Goal: Information Seeking & Learning: Learn about a topic

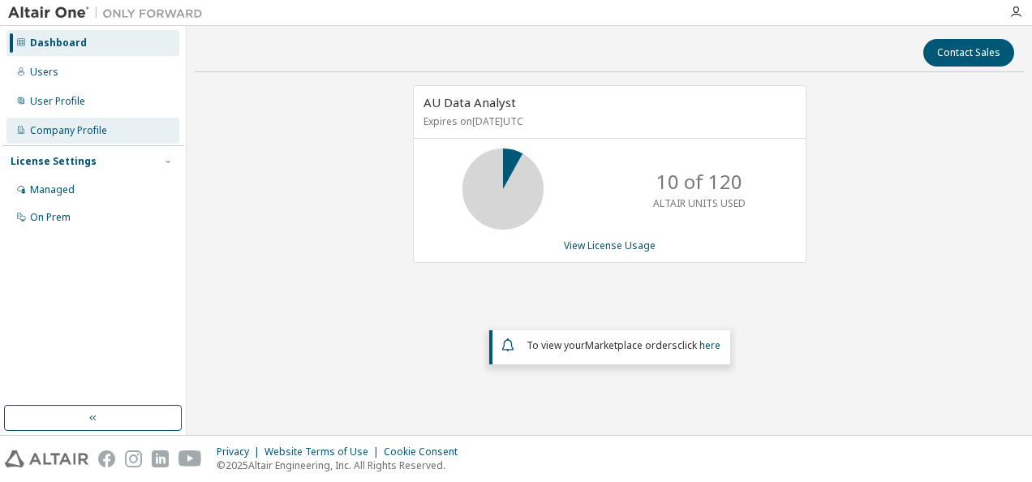
click at [58, 135] on div "Company Profile" at bounding box center [68, 130] width 77 height 13
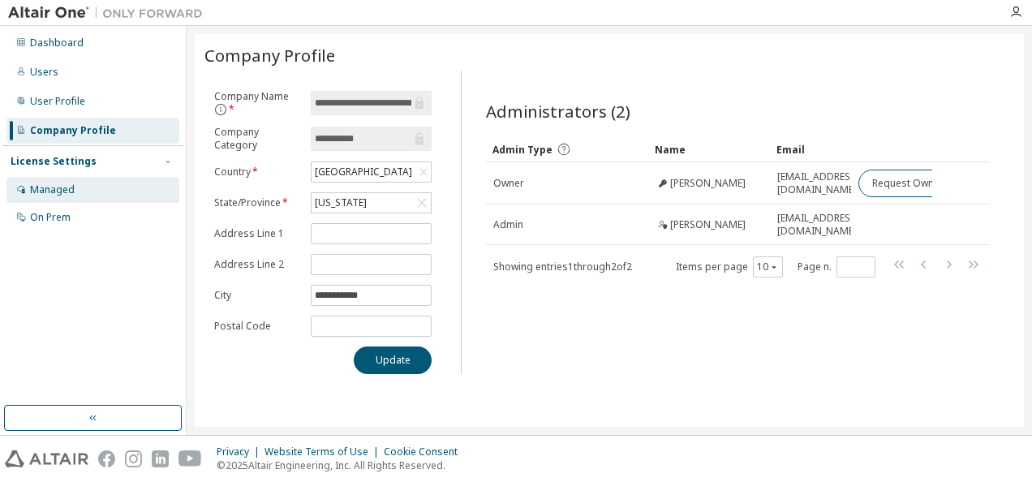
click at [42, 187] on div "Managed" at bounding box center [52, 189] width 45 height 13
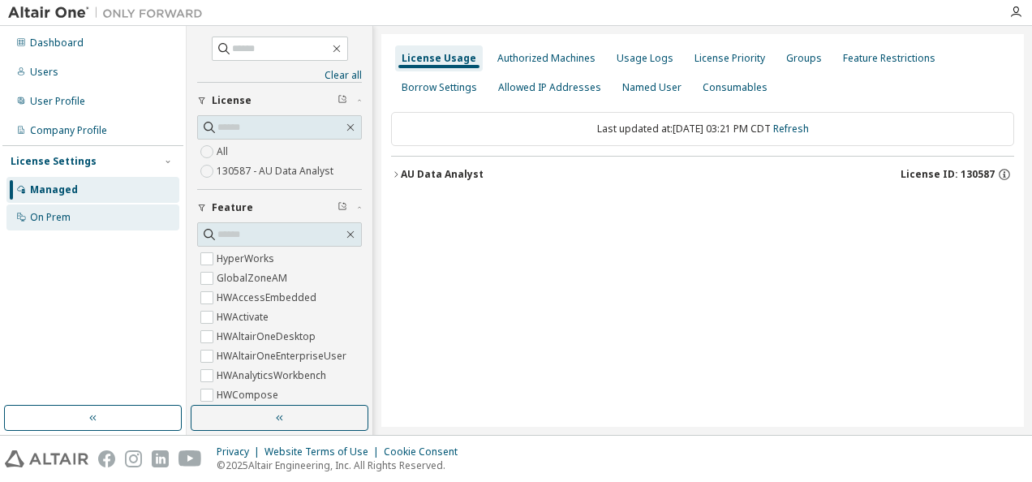
click at [63, 221] on div "On Prem" at bounding box center [50, 217] width 41 height 13
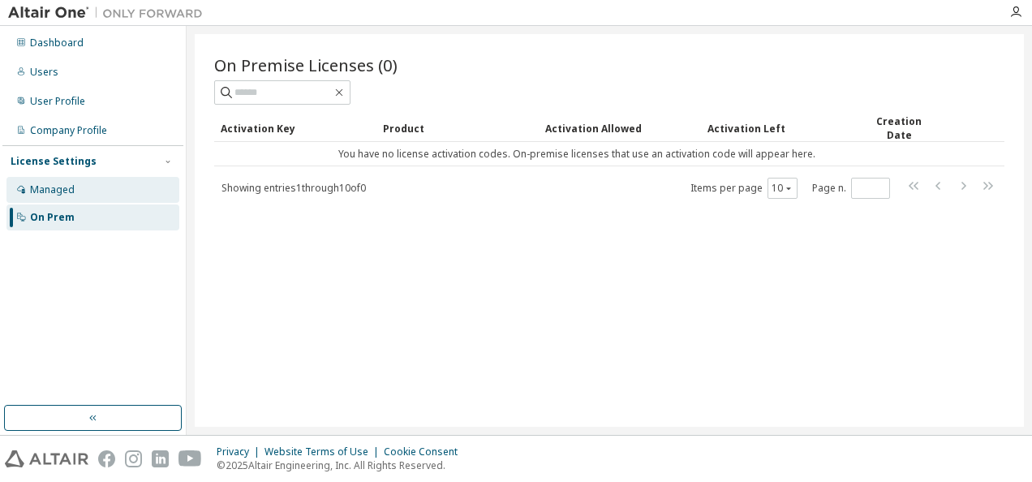
click at [97, 195] on div "Managed" at bounding box center [92, 190] width 173 height 26
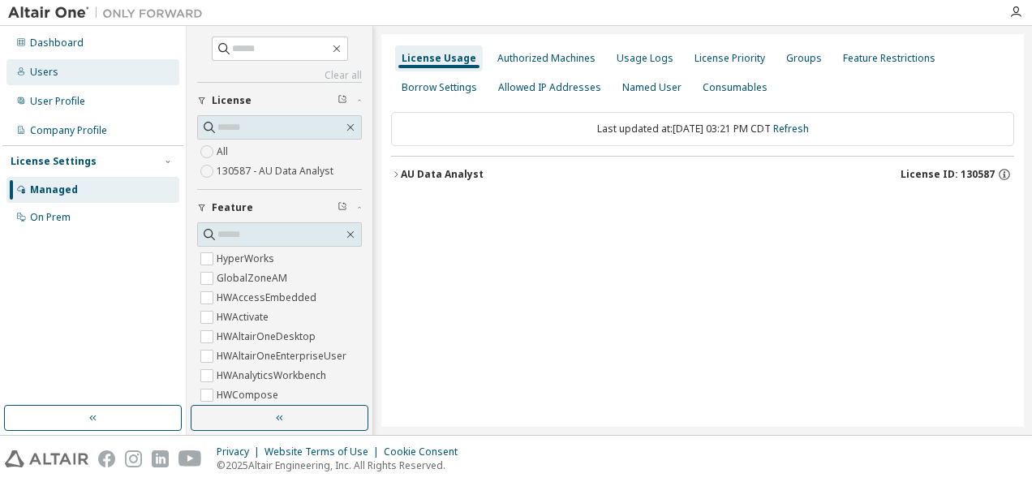
click at [41, 70] on div "Users" at bounding box center [44, 72] width 28 height 13
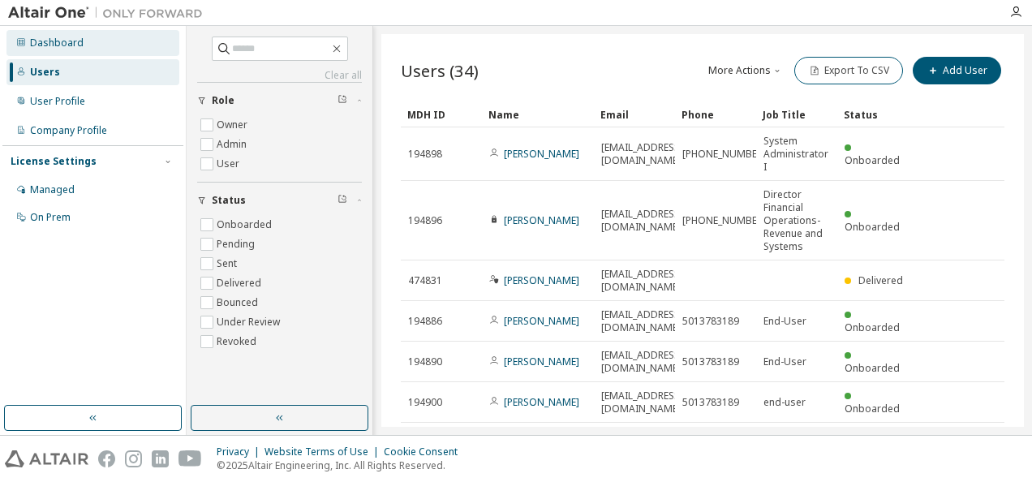
click at [55, 45] on div "Dashboard" at bounding box center [57, 43] width 54 height 13
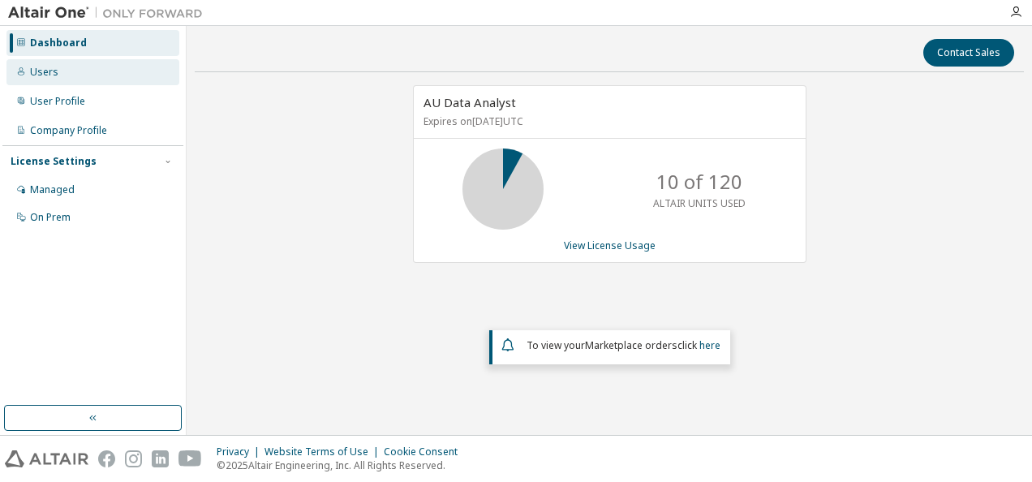
click at [67, 73] on div "Users" at bounding box center [92, 72] width 173 height 26
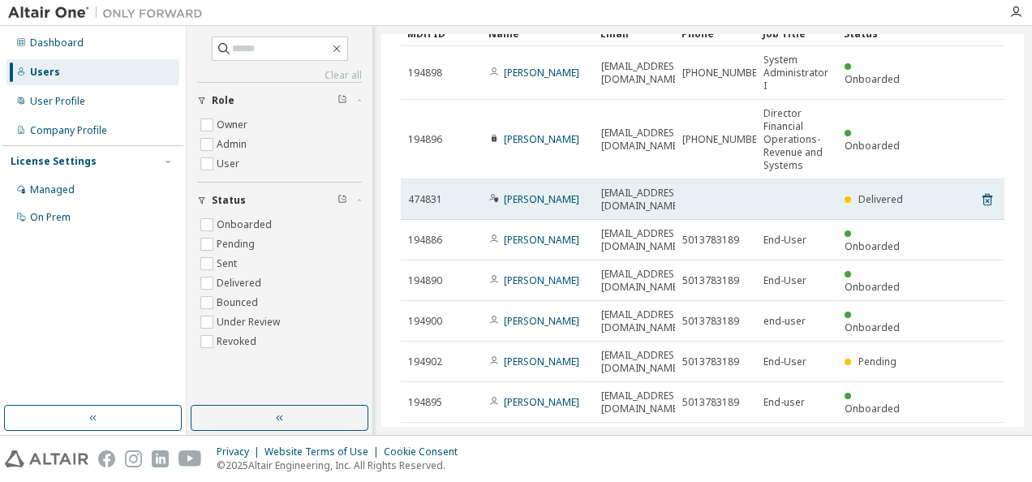
scroll to position [155, 0]
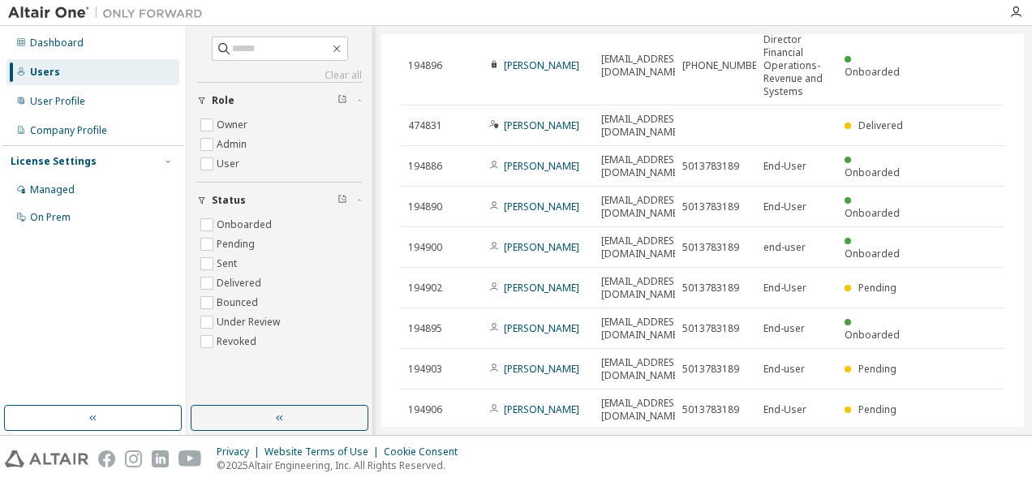
click at [958, 440] on icon "button" at bounding box center [963, 449] width 19 height 19
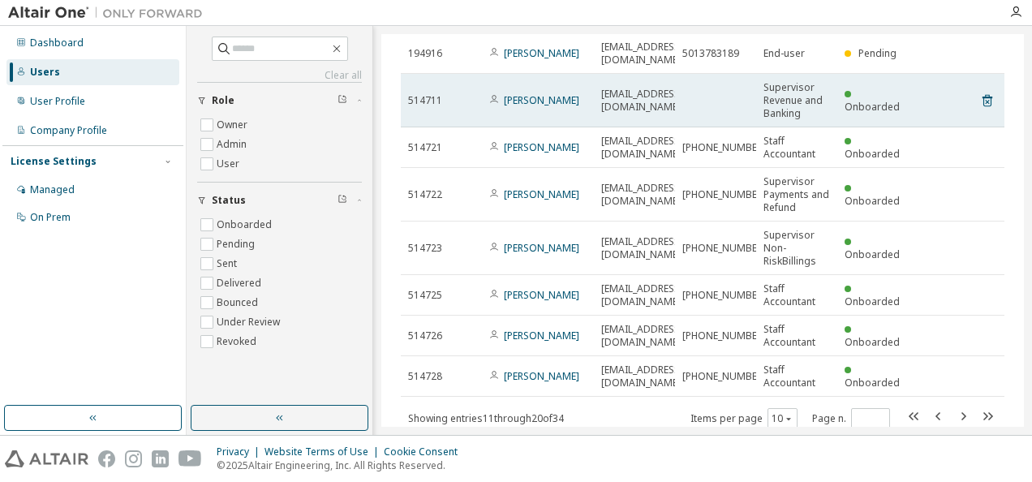
scroll to position [181, 0]
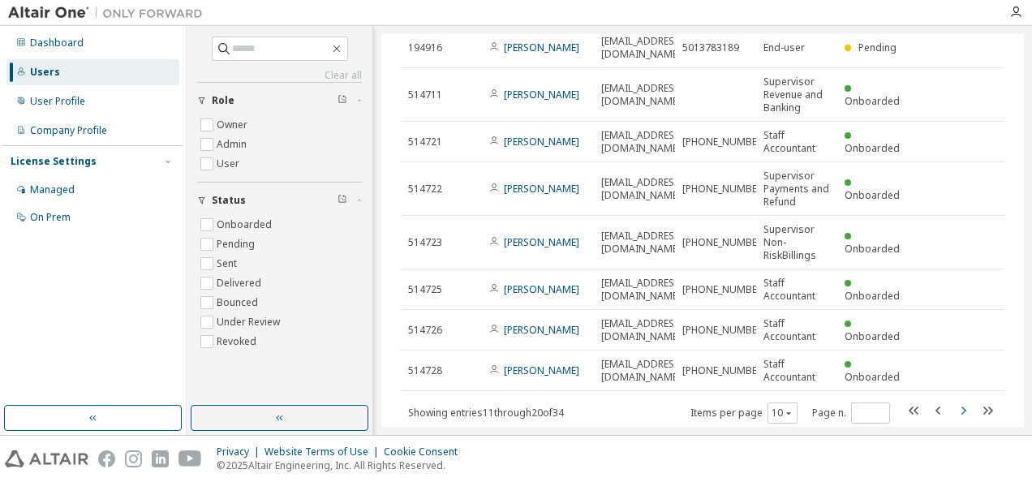
click at [956, 401] on icon "button" at bounding box center [963, 410] width 19 height 19
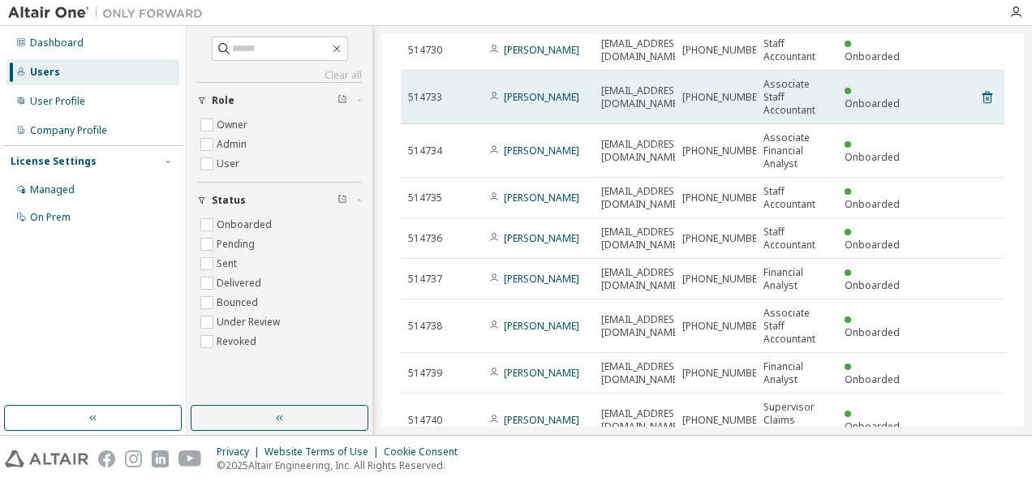
scroll to position [246, 0]
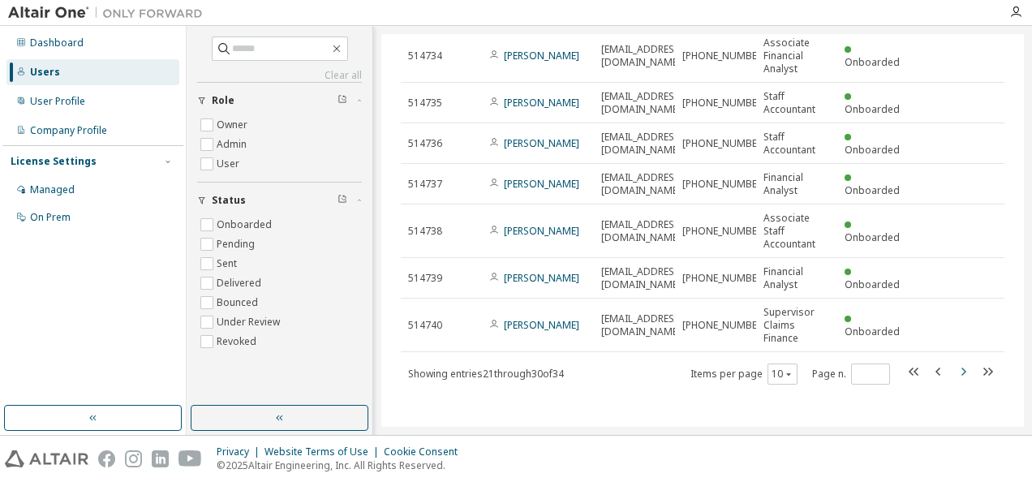
click at [955, 367] on icon "button" at bounding box center [963, 371] width 19 height 19
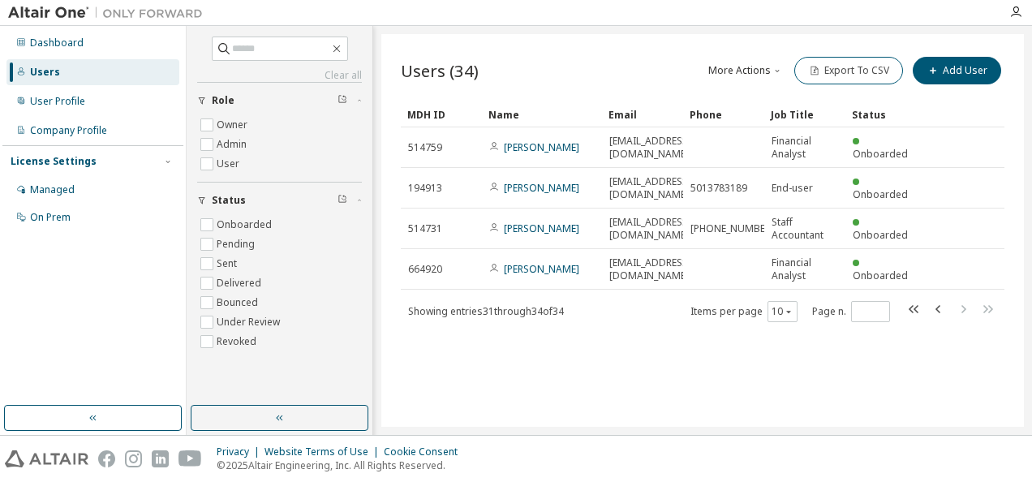
scroll to position [0, 0]
click at [915, 305] on icon "button" at bounding box center [914, 309] width 10 height 8
type input "*"
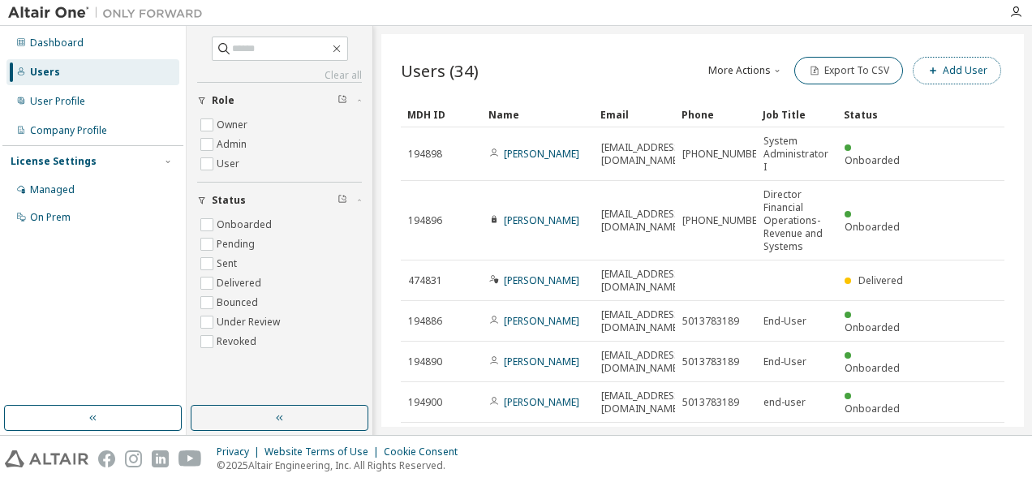
click at [928, 66] on icon "button" at bounding box center [933, 71] width 10 height 10
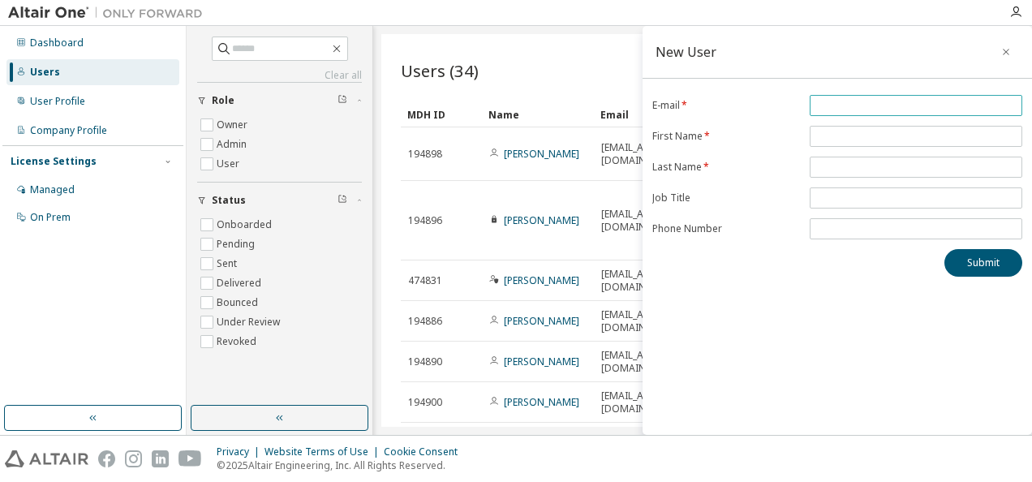
click at [896, 100] on input "email" at bounding box center [916, 105] width 205 height 13
click at [867, 109] on input "*" at bounding box center [916, 105] width 205 height 13
type input "**********"
type input "*****"
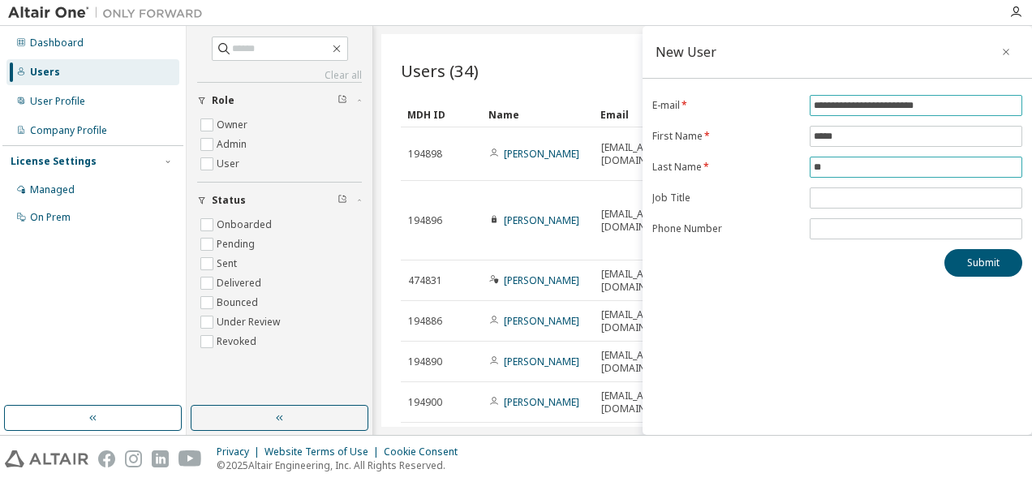
type input "*"
type input "******"
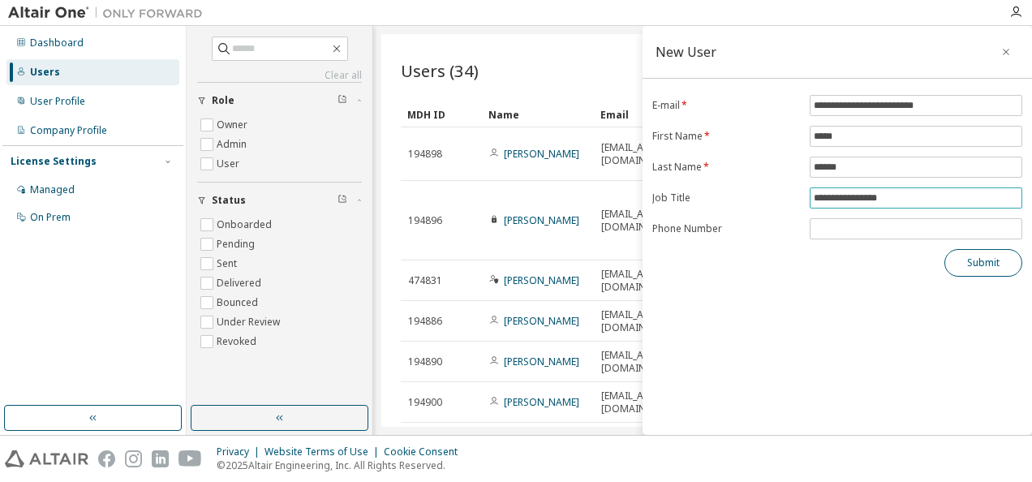
type input "**********"
click at [987, 266] on button "Submit" at bounding box center [984, 263] width 78 height 28
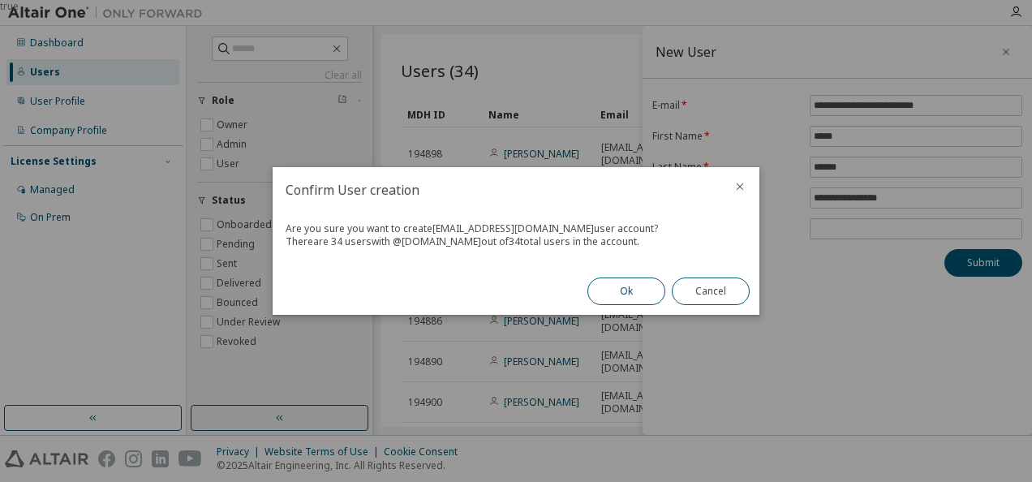
click at [627, 305] on div "Ok Cancel" at bounding box center [669, 291] width 182 height 47
click at [614, 292] on button "Ok" at bounding box center [627, 292] width 78 height 28
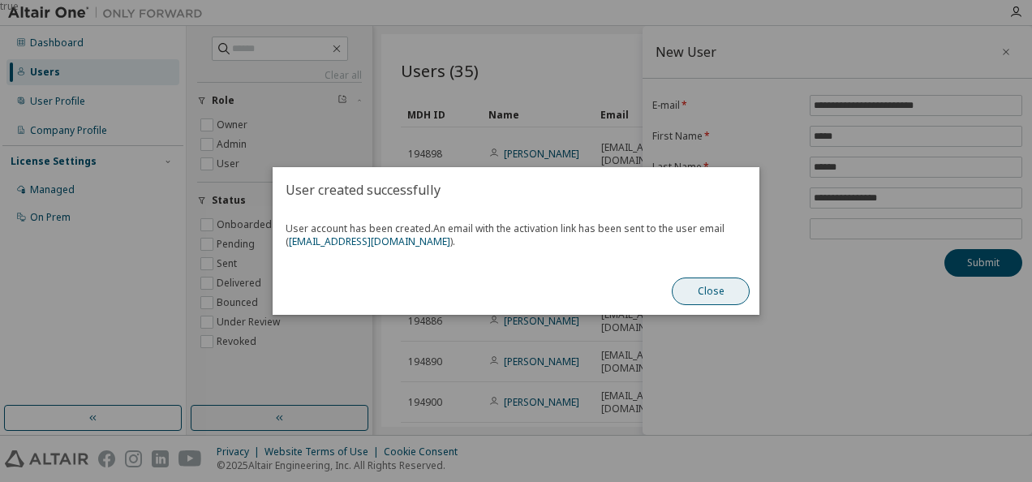
click at [724, 284] on button "Close" at bounding box center [711, 292] width 78 height 28
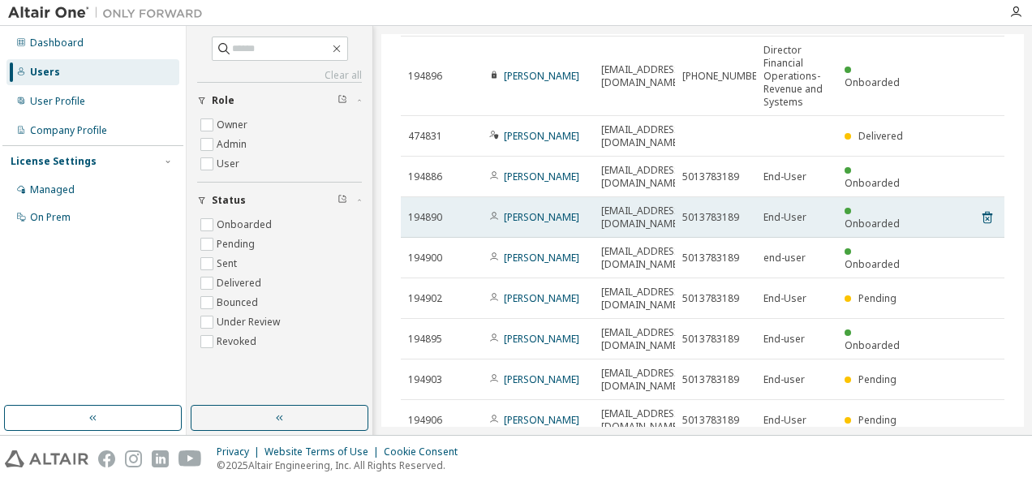
scroll to position [155, 0]
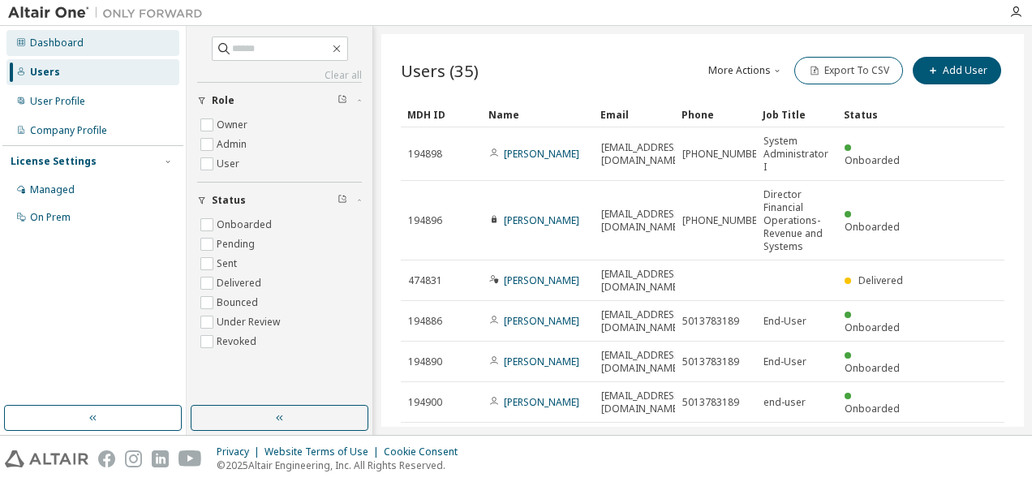
click at [39, 43] on div "Dashboard" at bounding box center [57, 43] width 54 height 13
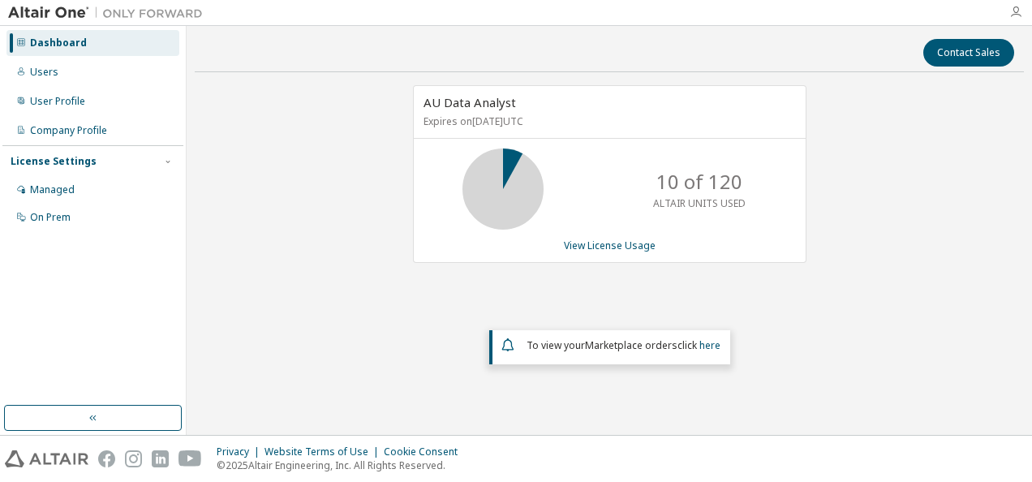
click at [1015, 12] on icon "button" at bounding box center [1016, 12] width 13 height 13
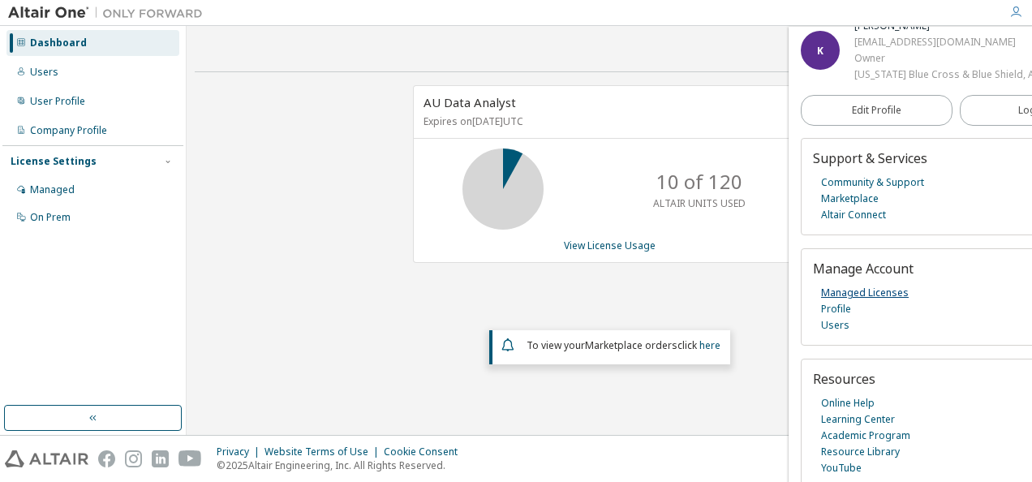
scroll to position [33, 0]
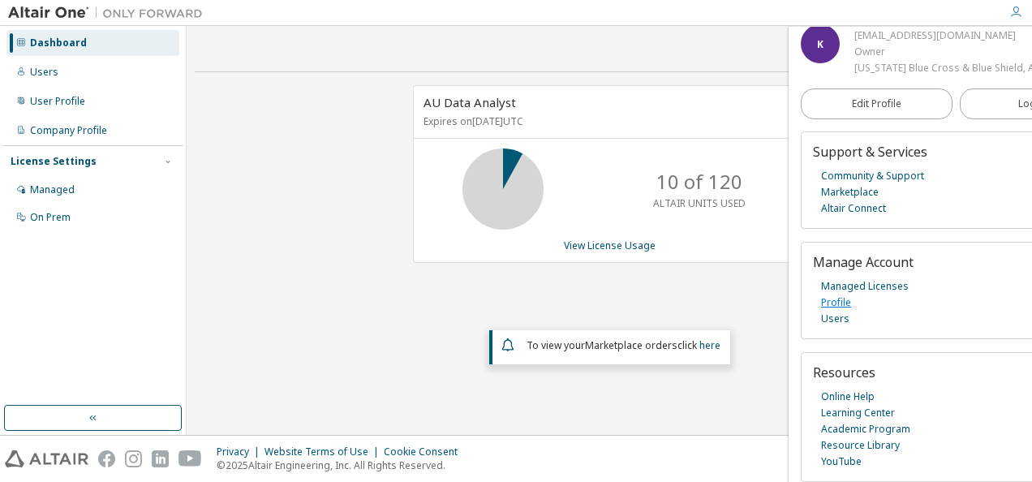
click at [836, 295] on link "Profile" at bounding box center [836, 303] width 30 height 16
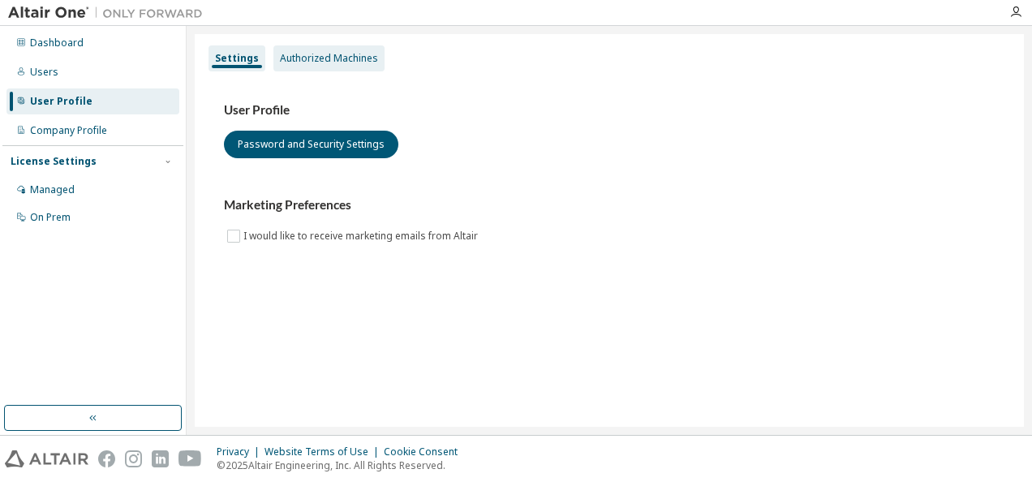
click at [331, 54] on div "Authorized Machines" at bounding box center [329, 58] width 98 height 13
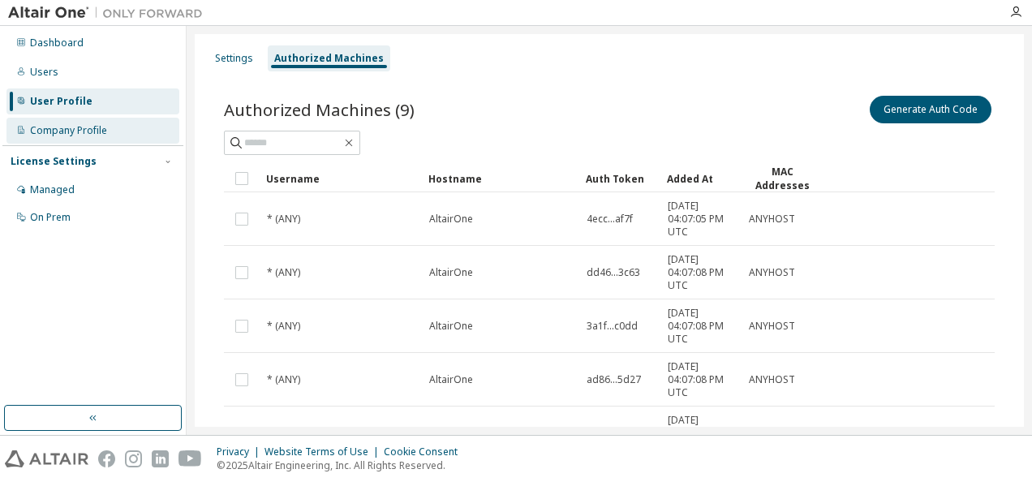
click at [62, 123] on div "Company Profile" at bounding box center [92, 131] width 173 height 26
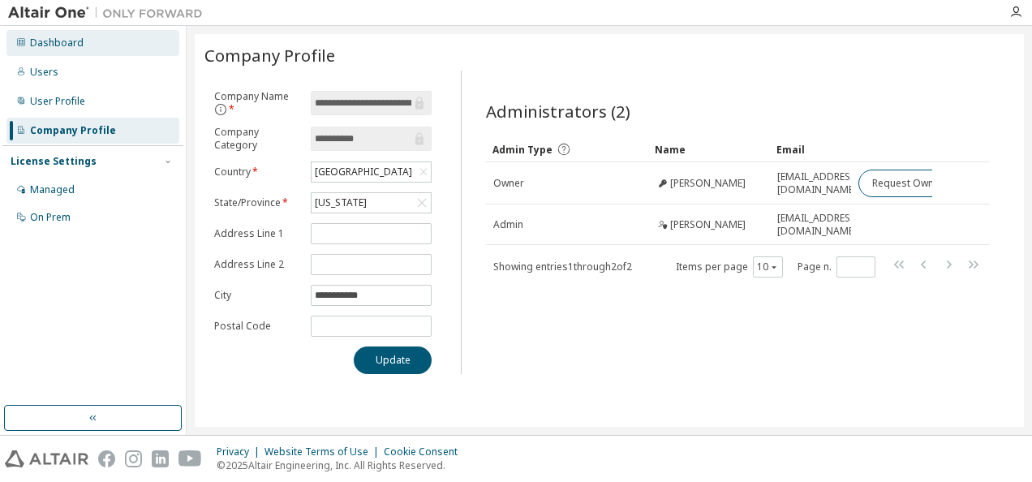
click at [62, 34] on div "Dashboard" at bounding box center [92, 43] width 173 height 26
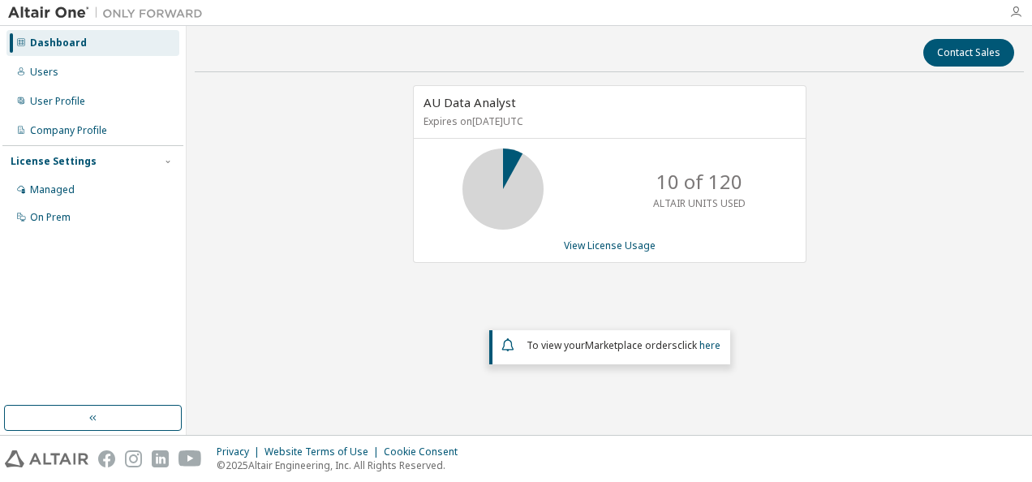
click at [1014, 11] on icon "button" at bounding box center [1016, 12] width 13 height 13
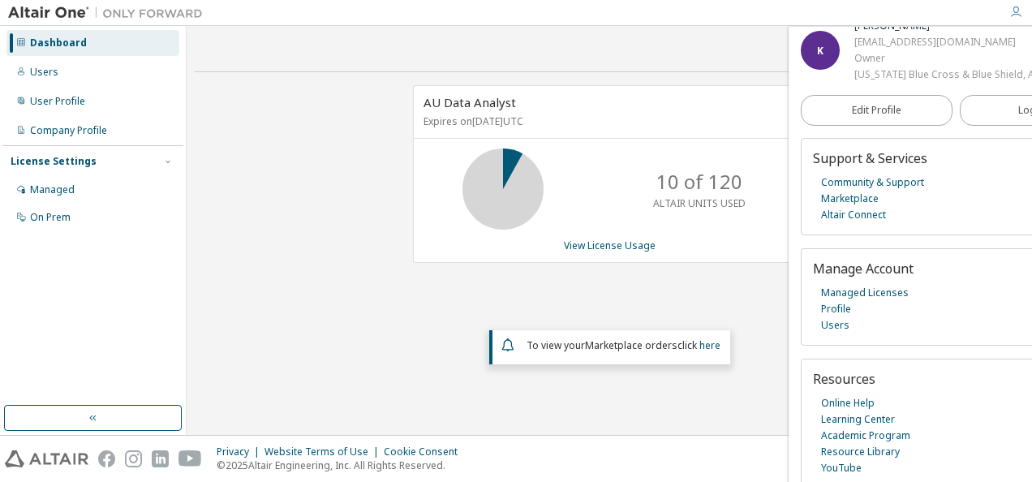
scroll to position [33, 0]
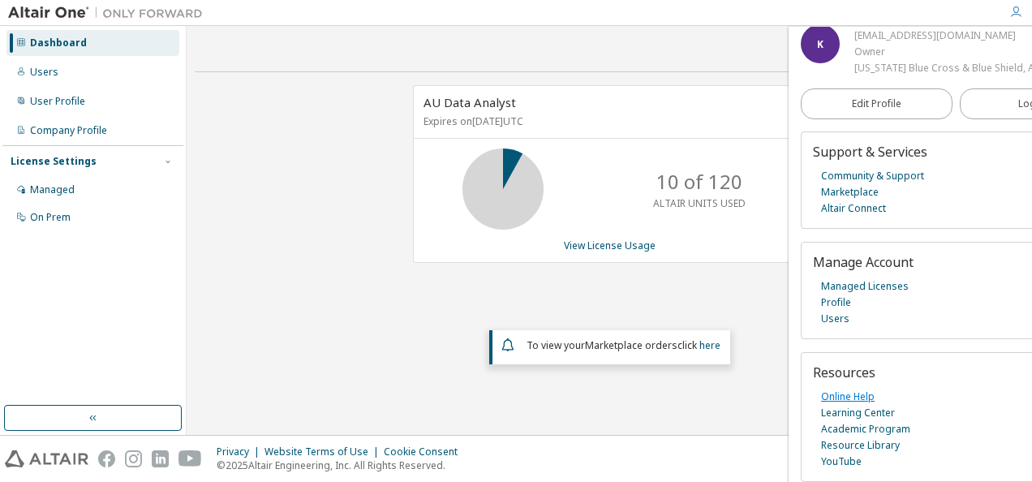
click at [847, 390] on link "Online Help" at bounding box center [848, 397] width 54 height 16
click at [20, 37] on icon at bounding box center [21, 42] width 10 height 10
click at [63, 188] on div "Managed" at bounding box center [52, 189] width 45 height 13
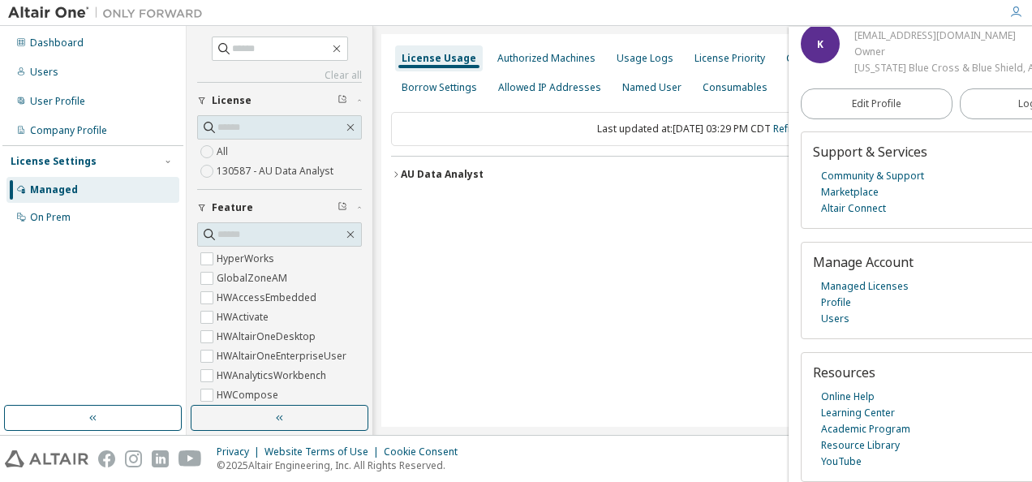
click at [238, 96] on span "License" at bounding box center [232, 100] width 40 height 13
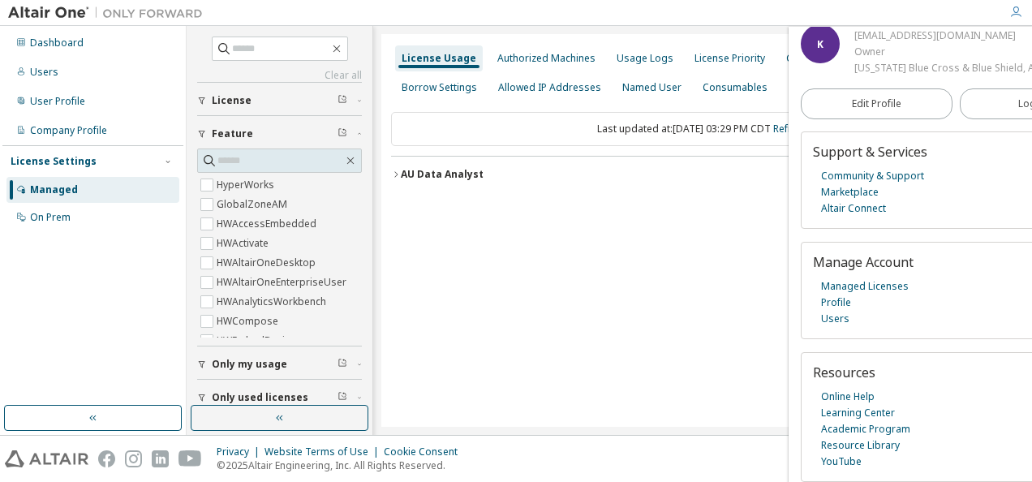
click at [238, 96] on span "License" at bounding box center [232, 100] width 40 height 13
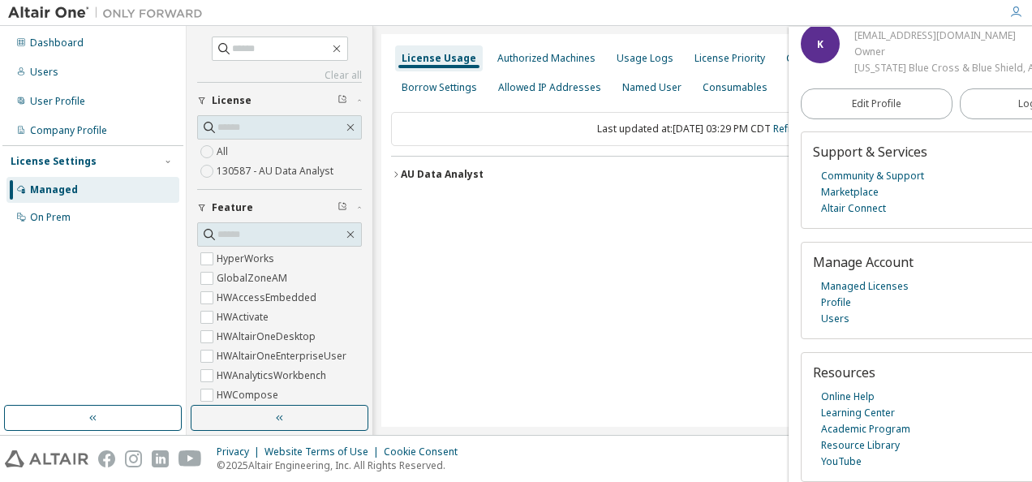
click at [224, 144] on label "All" at bounding box center [224, 151] width 15 height 19
click at [346, 232] on icon "button" at bounding box center [350, 234] width 13 height 13
click at [80, 159] on div "License Settings" at bounding box center [54, 161] width 86 height 13
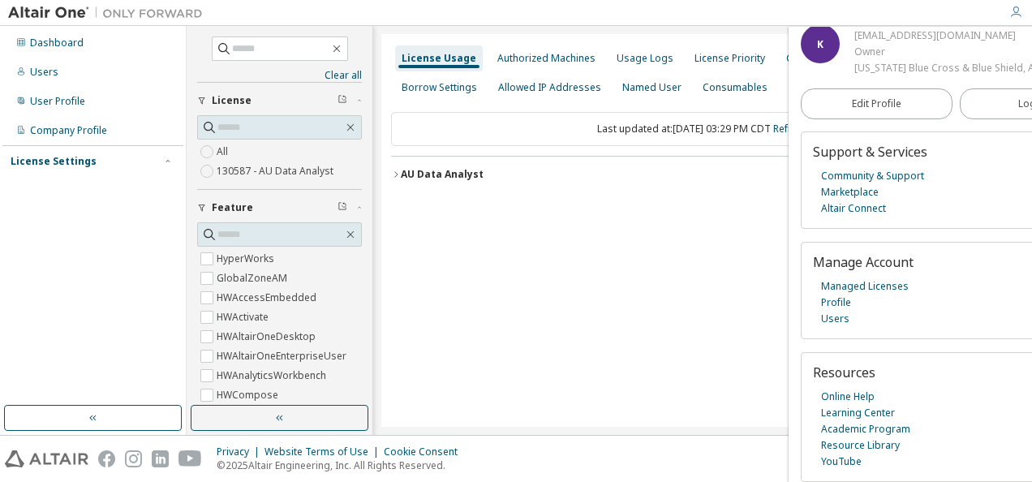
click at [80, 159] on div "License Settings" at bounding box center [54, 161] width 86 height 13
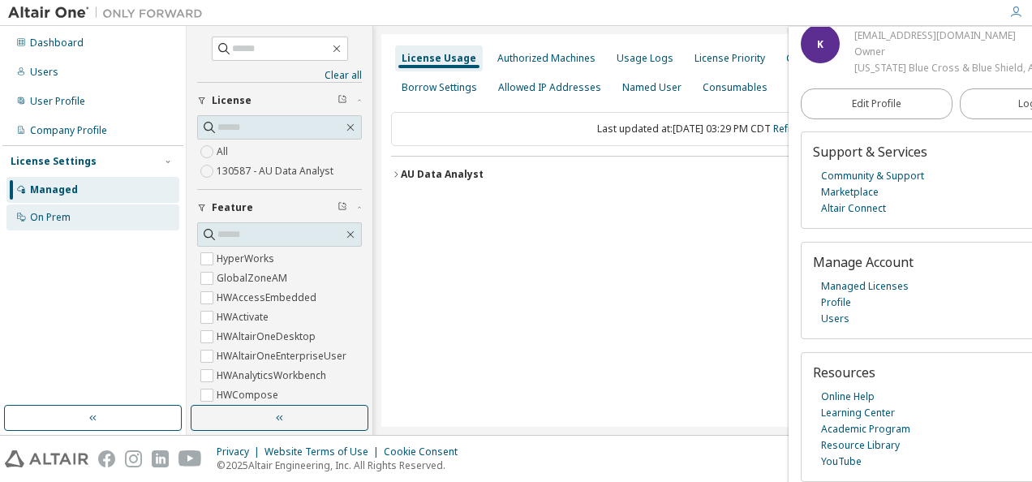
click at [57, 216] on div "On Prem" at bounding box center [50, 217] width 41 height 13
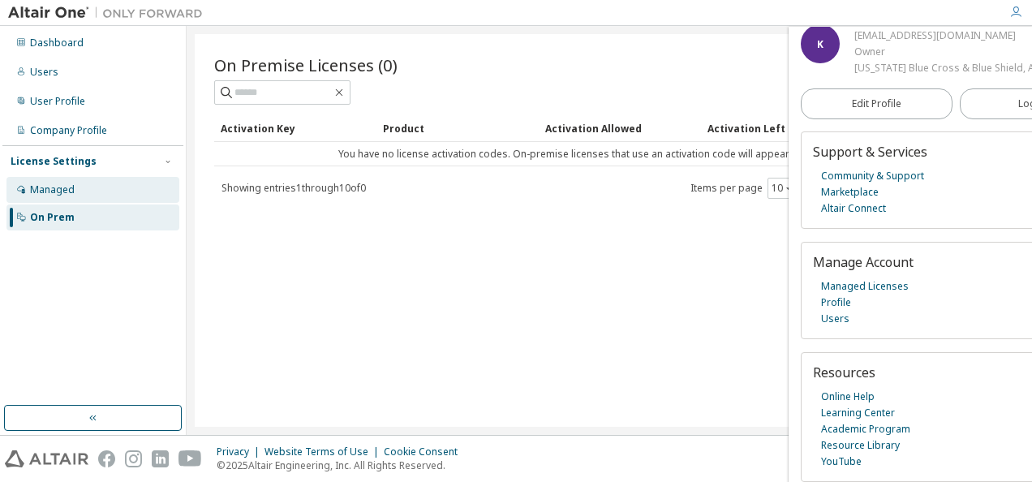
click at [87, 185] on div "Managed" at bounding box center [92, 190] width 173 height 26
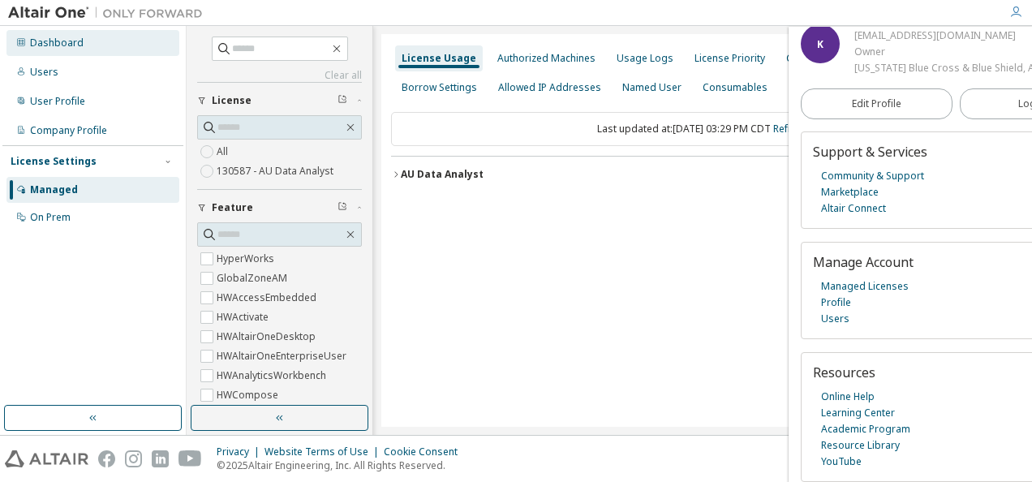
click at [43, 42] on div "Dashboard" at bounding box center [57, 43] width 54 height 13
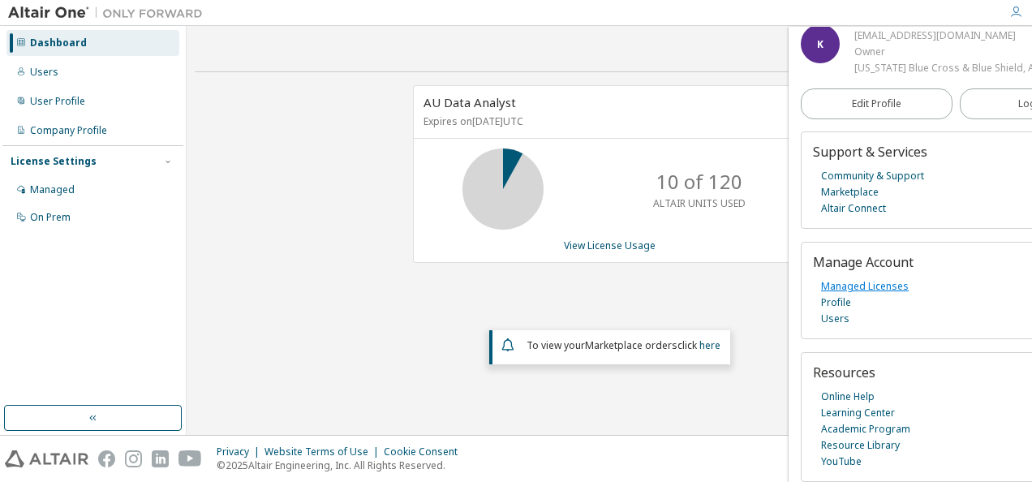
click at [874, 278] on link "Managed Licenses" at bounding box center [865, 286] width 88 height 16
click at [618, 243] on link "View License Usage" at bounding box center [610, 246] width 92 height 14
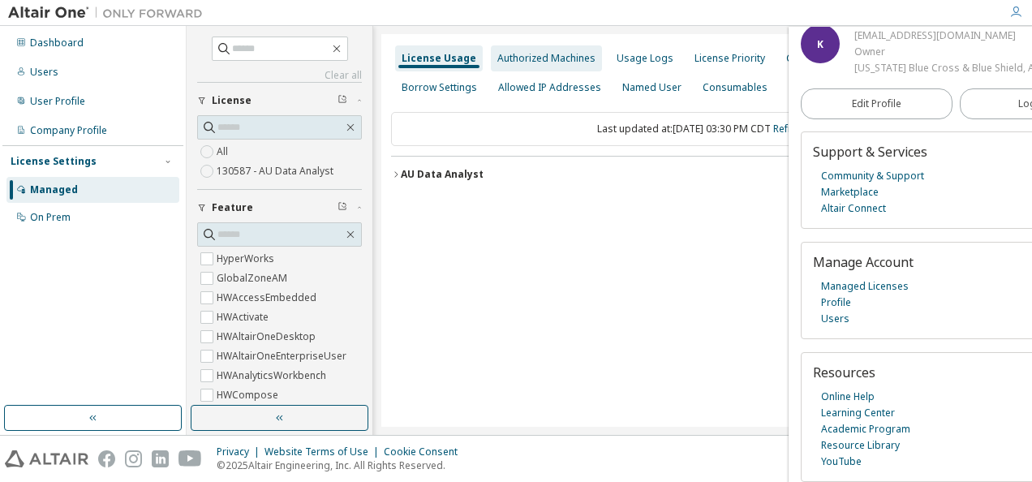
click at [514, 53] on div "Authorized Machines" at bounding box center [546, 58] width 98 height 13
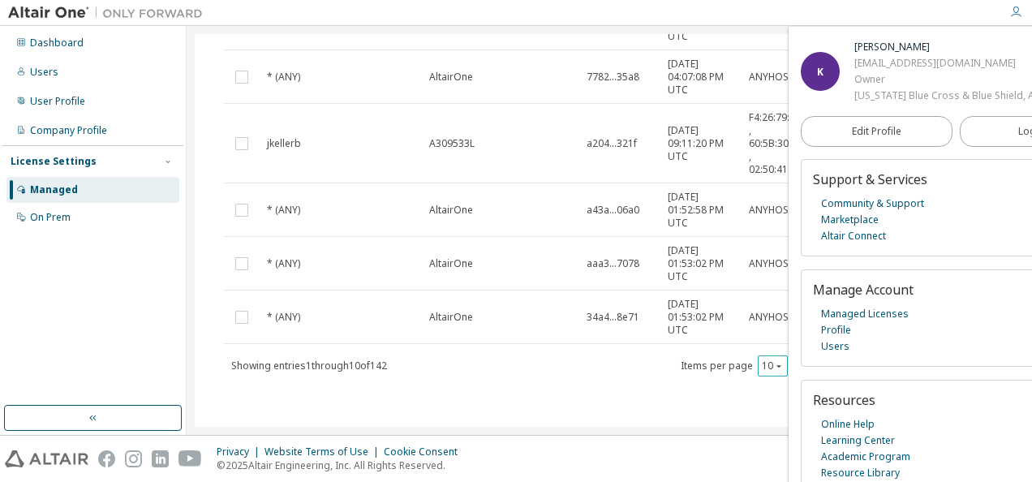
click at [774, 367] on icon "button" at bounding box center [779, 366] width 10 height 10
click at [773, 460] on div "100" at bounding box center [816, 462] width 130 height 19
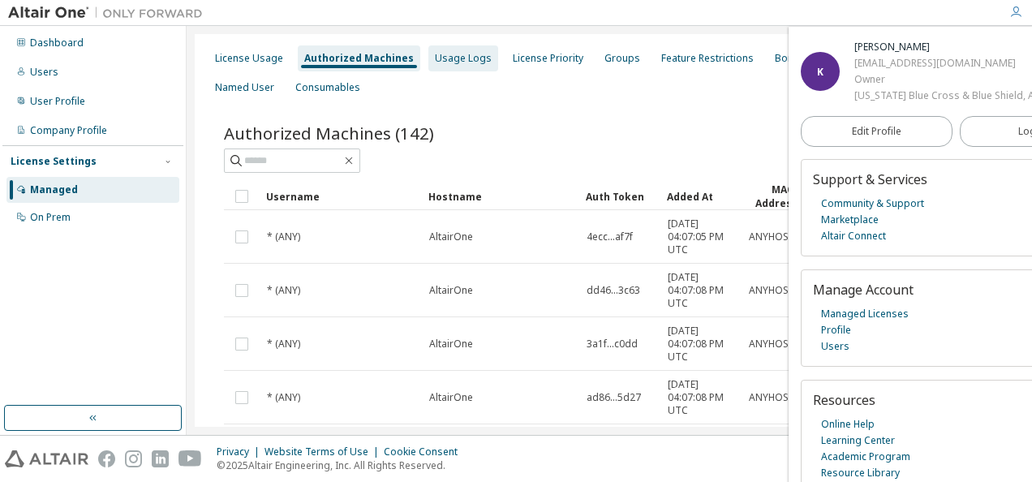
click at [458, 57] on div "Usage Logs" at bounding box center [463, 58] width 57 height 13
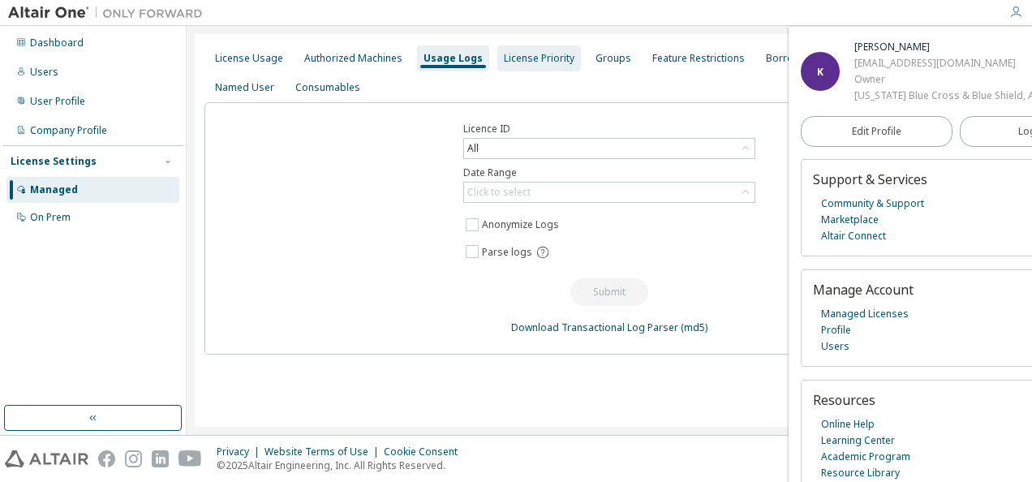
click at [558, 54] on div "License Priority" at bounding box center [539, 58] width 71 height 13
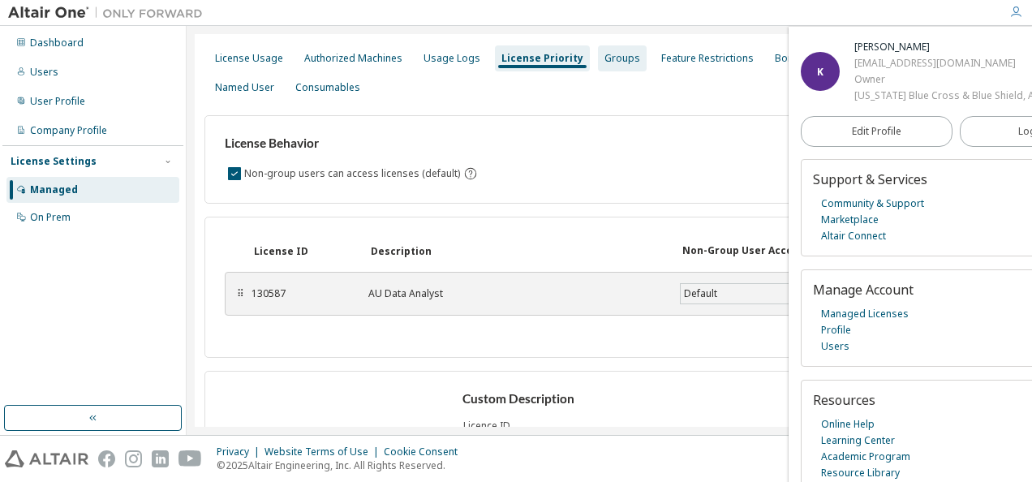
click at [609, 54] on div "Groups" at bounding box center [623, 58] width 36 height 13
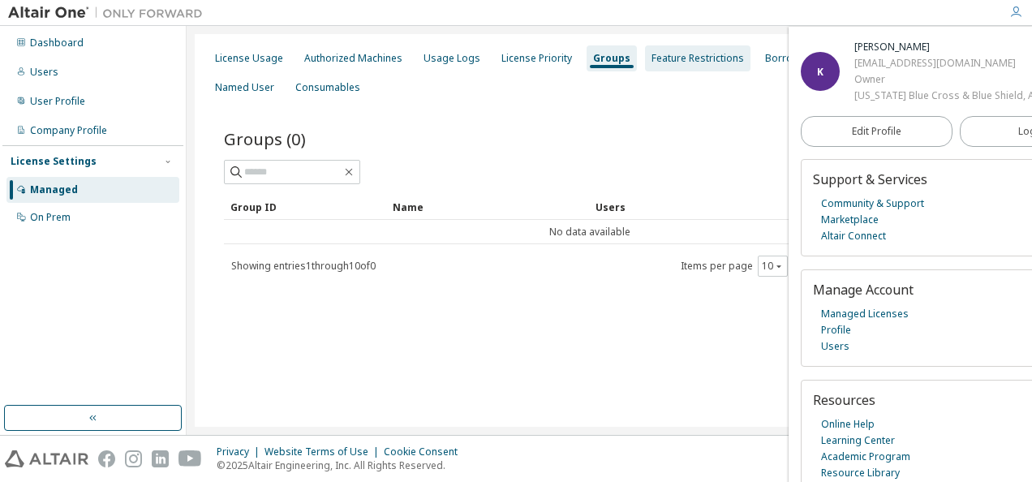
click at [678, 57] on div "Feature Restrictions" at bounding box center [698, 58] width 93 height 13
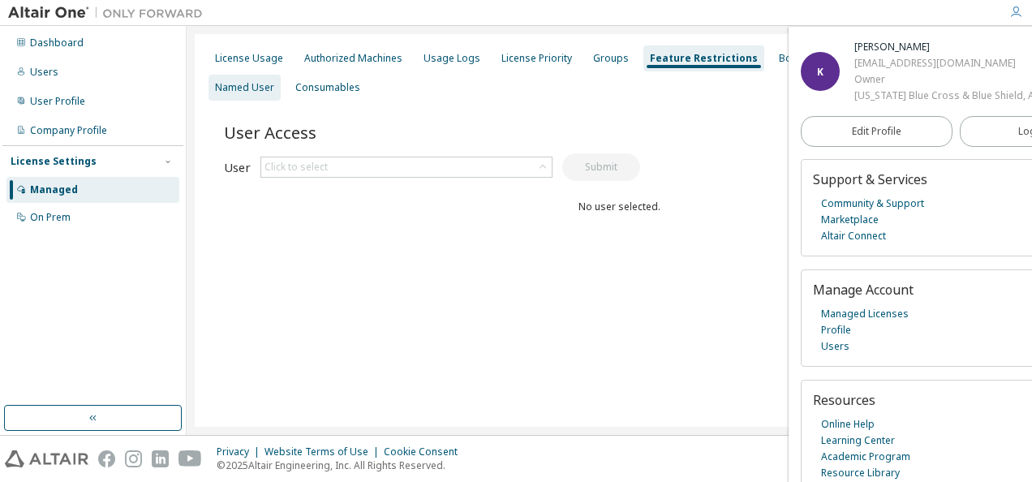
click at [247, 84] on div "Named User" at bounding box center [244, 87] width 59 height 13
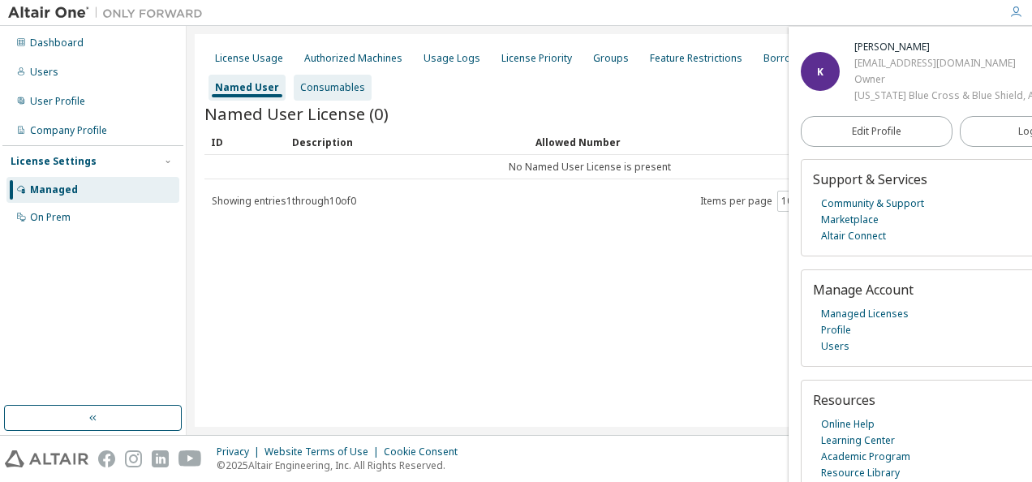
click at [336, 84] on div "Consumables" at bounding box center [332, 87] width 65 height 13
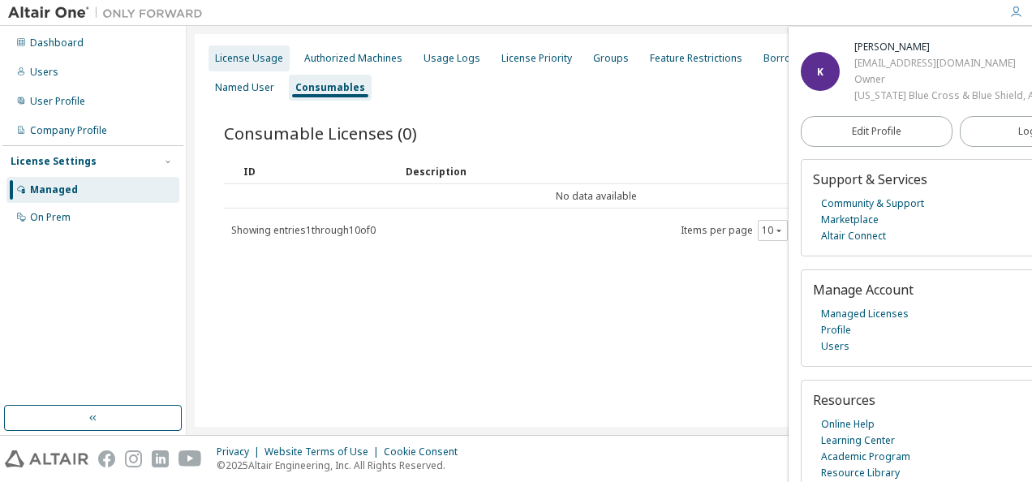
click at [267, 54] on div "License Usage" at bounding box center [249, 58] width 68 height 13
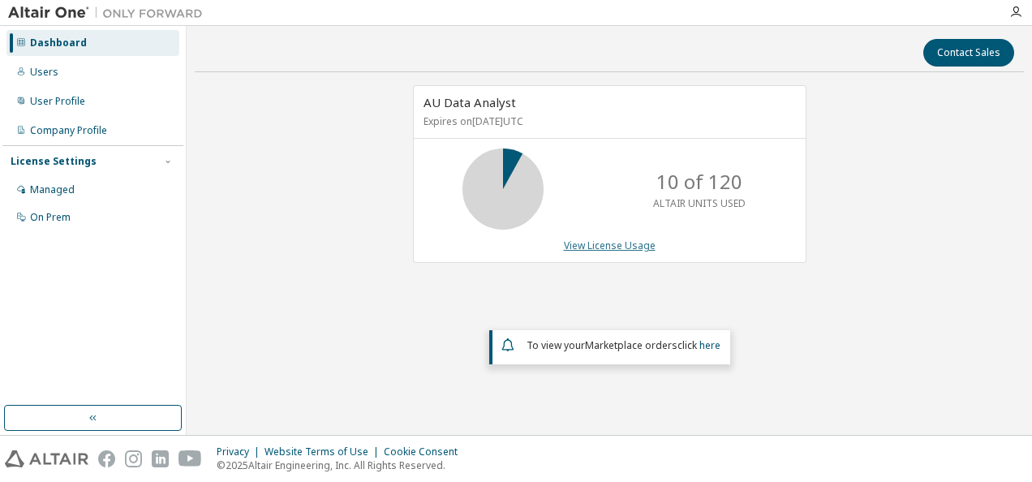
click at [612, 246] on link "View License Usage" at bounding box center [610, 246] width 92 height 14
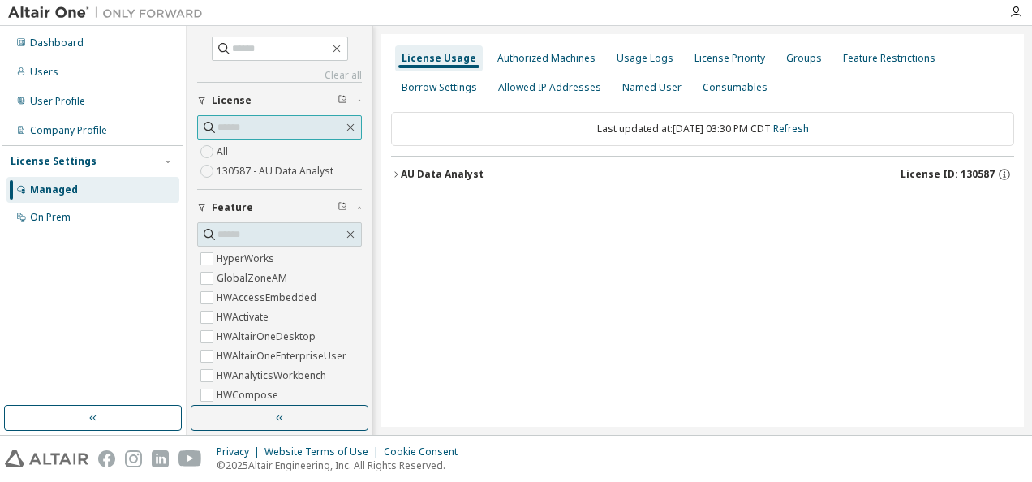
click at [297, 121] on input "text" at bounding box center [280, 127] width 126 height 16
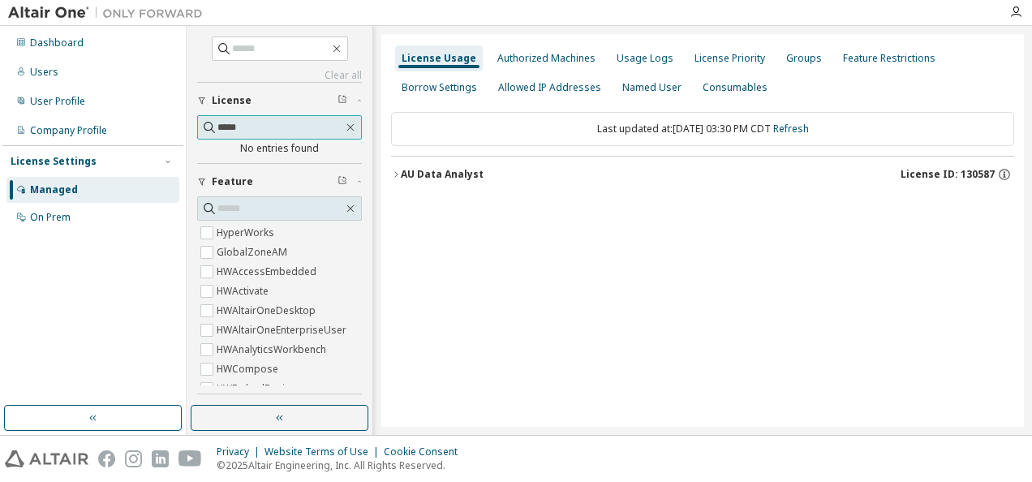
type input "*****"
click at [338, 97] on icon "button" at bounding box center [343, 99] width 10 height 10
click at [338, 118] on span "*****" at bounding box center [279, 127] width 165 height 24
click at [344, 123] on icon "button" at bounding box center [350, 127] width 13 height 13
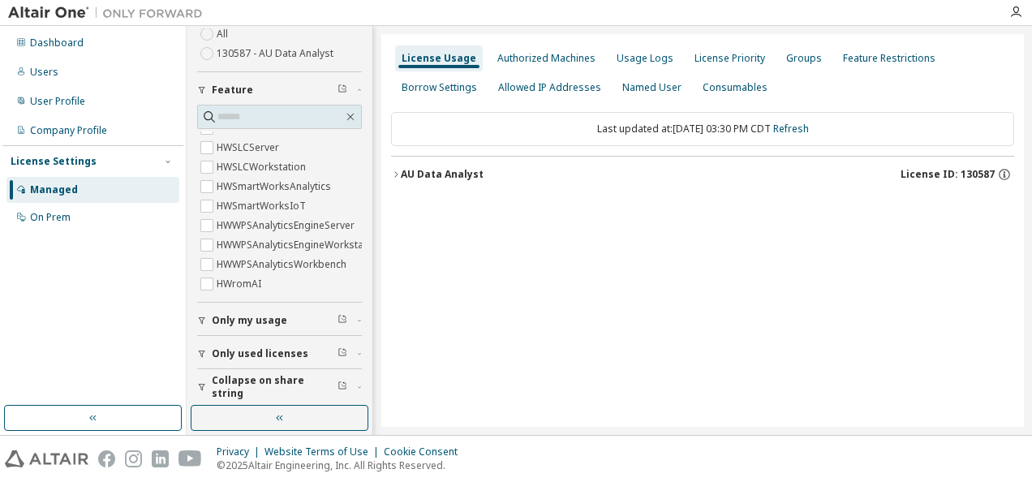
scroll to position [121, 0]
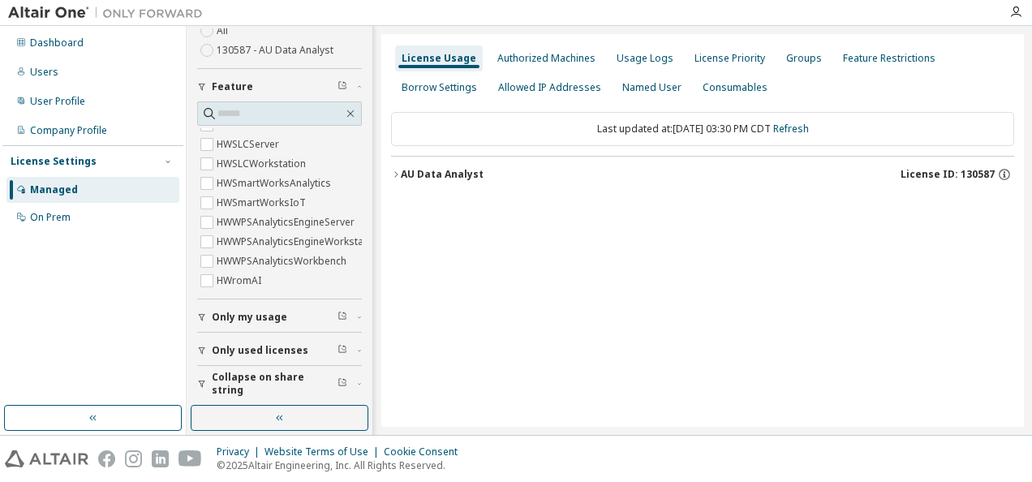
click at [285, 345] on span "Only used licenses" at bounding box center [260, 350] width 97 height 13
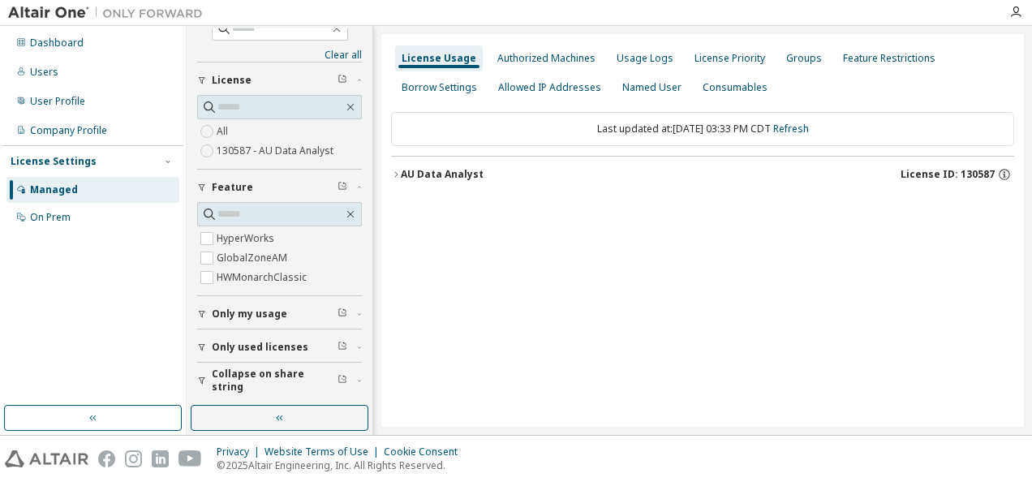
scroll to position [17, 0]
click at [393, 170] on icon "button" at bounding box center [396, 175] width 10 height 10
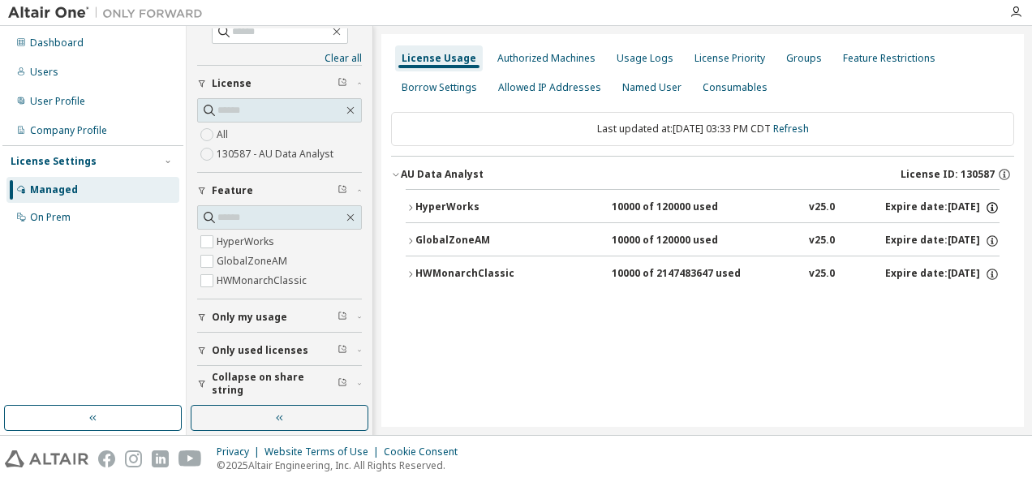
click at [993, 205] on icon "button" at bounding box center [992, 207] width 15 height 15
click at [1008, 196] on div "HyperWorks 10000 of 120000 used v25.0 Expire date: 2025-09-13 GlobalZoneAM 1000…" at bounding box center [702, 242] width 623 height 106
click at [992, 240] on icon "button" at bounding box center [992, 242] width 2 height 4
click at [992, 271] on icon "button" at bounding box center [993, 272] width 2 height 2
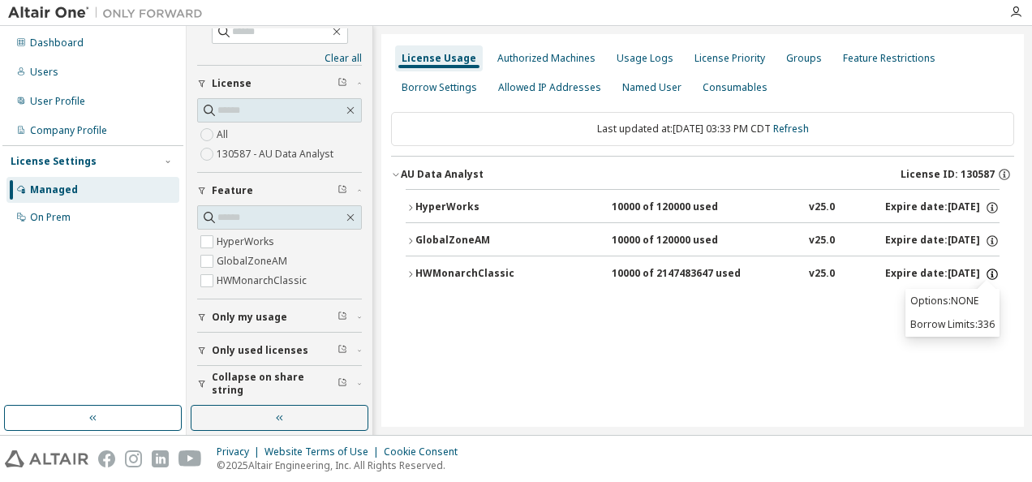
click at [992, 271] on icon "button" at bounding box center [993, 272] width 2 height 2
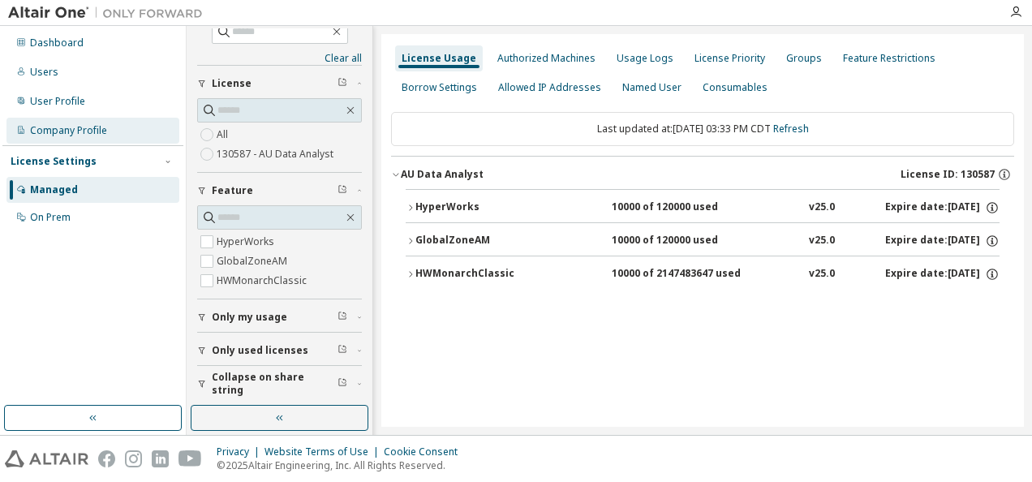
click at [57, 120] on div "Company Profile" at bounding box center [92, 131] width 173 height 26
